Goal: Task Accomplishment & Management: Use online tool/utility

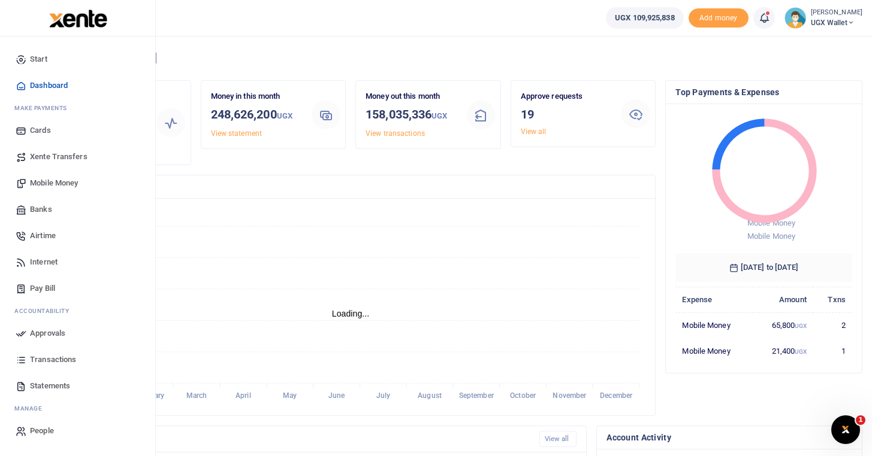
click at [55, 331] on span "Approvals" at bounding box center [47, 334] width 35 height 12
click at [44, 330] on span "Approvals" at bounding box center [47, 334] width 35 height 12
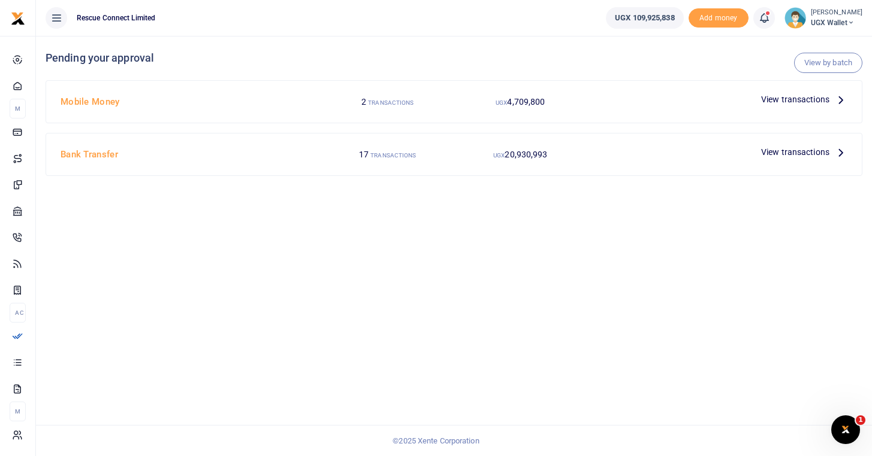
click at [813, 94] on span "View transactions" at bounding box center [795, 99] width 68 height 13
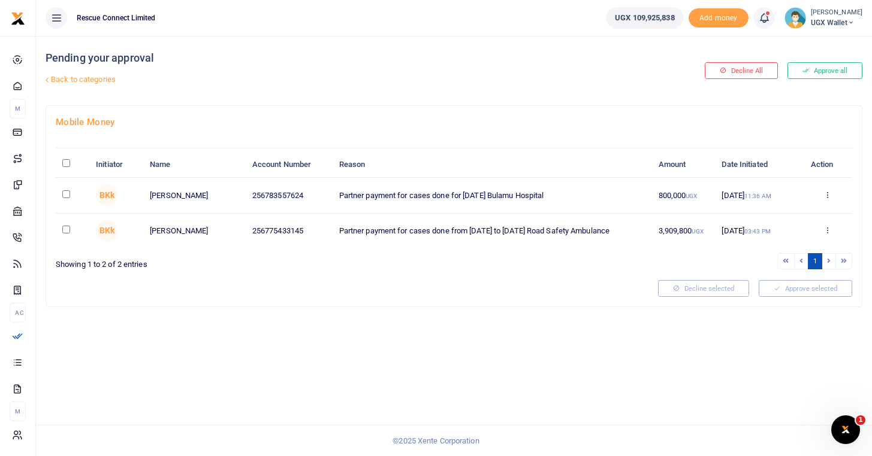
click at [66, 165] on input "\a \a : activate to sort column descending" at bounding box center [66, 163] width 8 height 8
checkbox input "true"
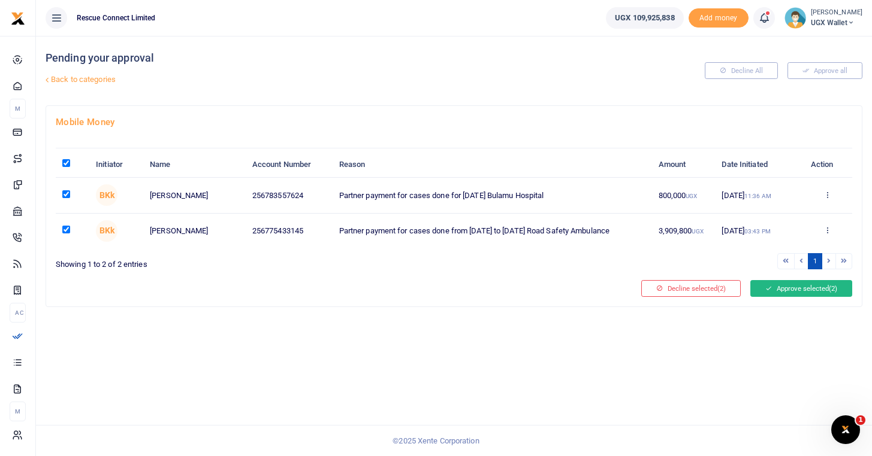
click at [815, 292] on button "Approve selected (2)" at bounding box center [801, 288] width 102 height 17
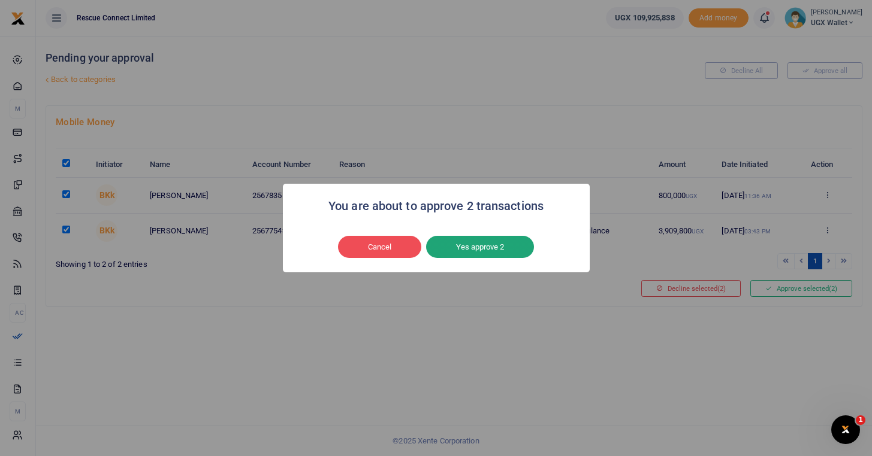
click at [454, 253] on button "Yes approve 2" at bounding box center [480, 247] width 108 height 23
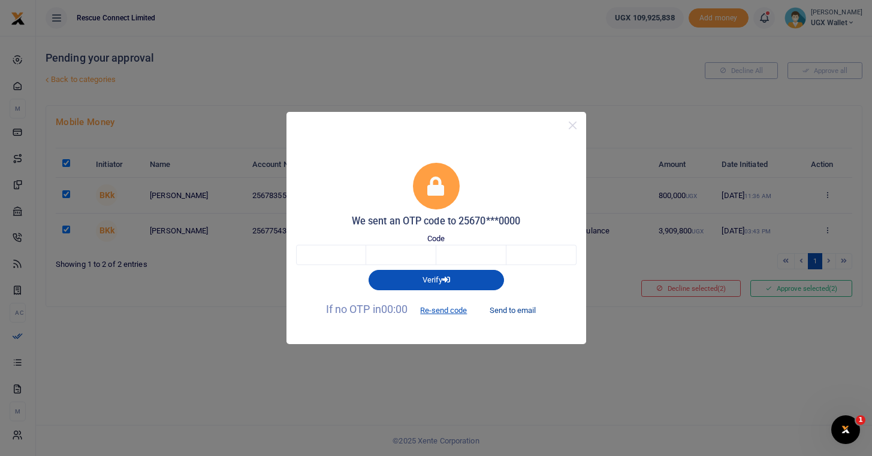
click at [518, 307] on button "Send to email" at bounding box center [512, 310] width 66 height 20
click at [338, 262] on input "text" at bounding box center [331, 255] width 70 height 20
type input "6"
type input "4"
type input "3"
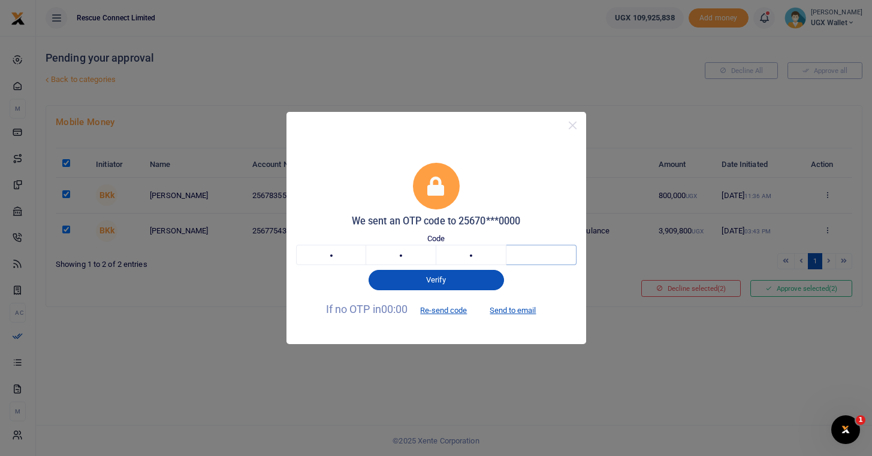
type input "4"
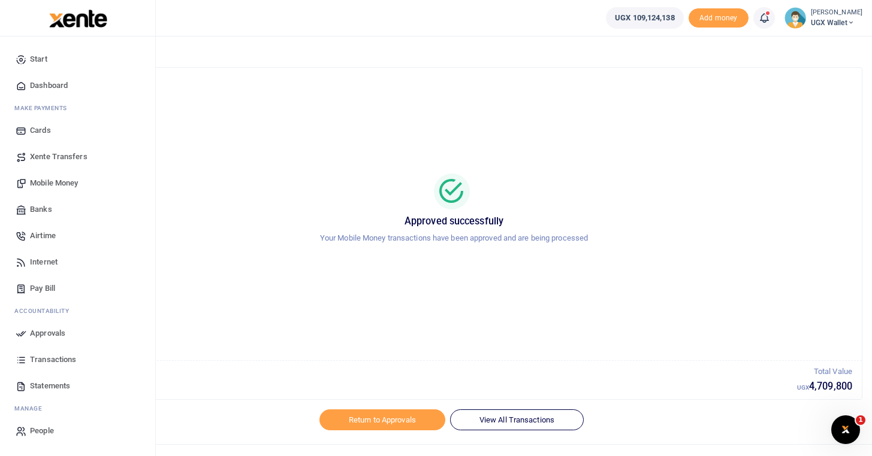
click at [41, 335] on span "Approvals" at bounding box center [47, 334] width 35 height 12
click at [52, 334] on span "Approvals" at bounding box center [47, 334] width 35 height 12
